Goal: Communication & Community: Answer question/provide support

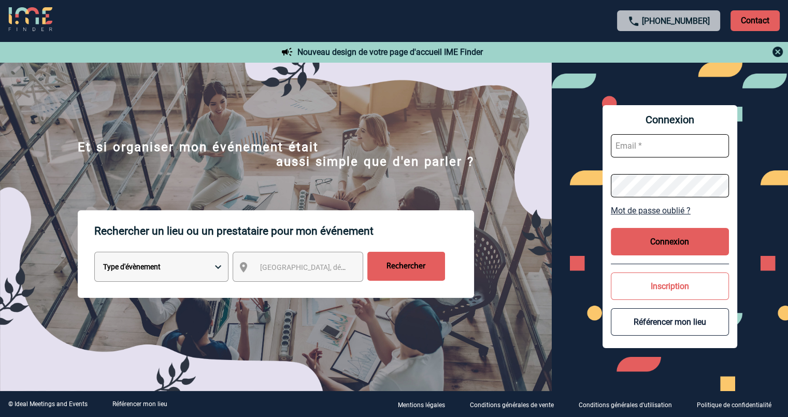
click at [635, 145] on input "text" at bounding box center [670, 145] width 118 height 23
type input "[EMAIL_ADDRESS][DOMAIN_NAME]"
click at [670, 237] on button "Connexion" at bounding box center [670, 241] width 118 height 27
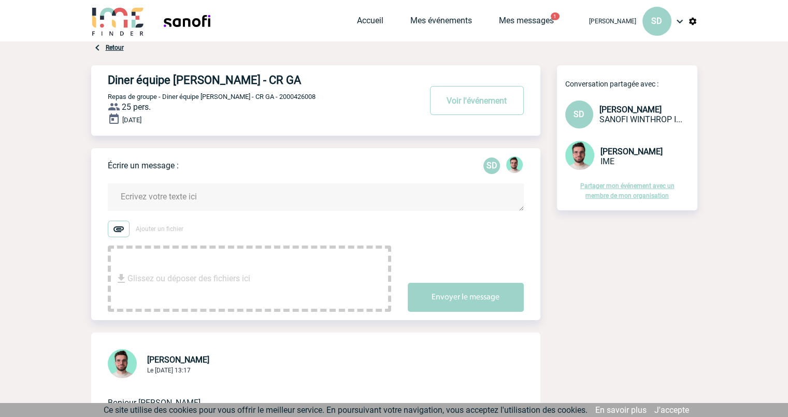
click at [191, 201] on textarea at bounding box center [316, 196] width 416 height 27
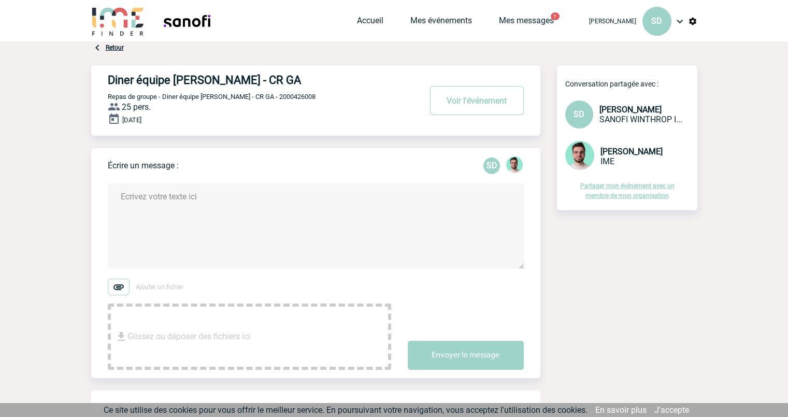
type textarea "B"
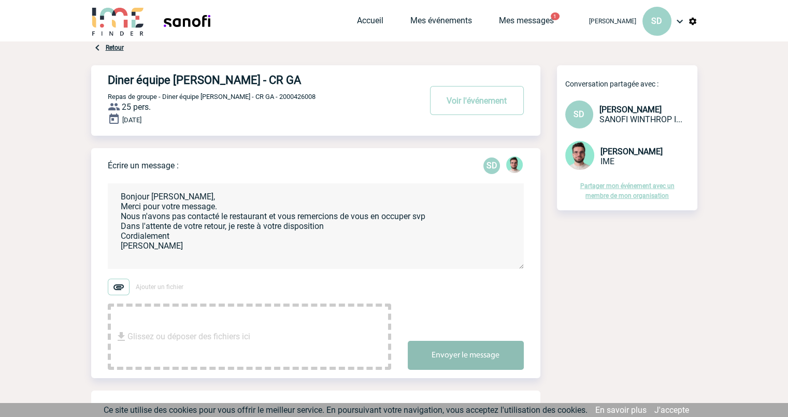
type textarea "Bonjour Benjamin, Merci pour votre message. Nous n'avons pas contacté le restau…"
click at [469, 355] on button "Envoyer le message" at bounding box center [466, 355] width 116 height 29
